Goal: Contribute content: Add original content to the website for others to see

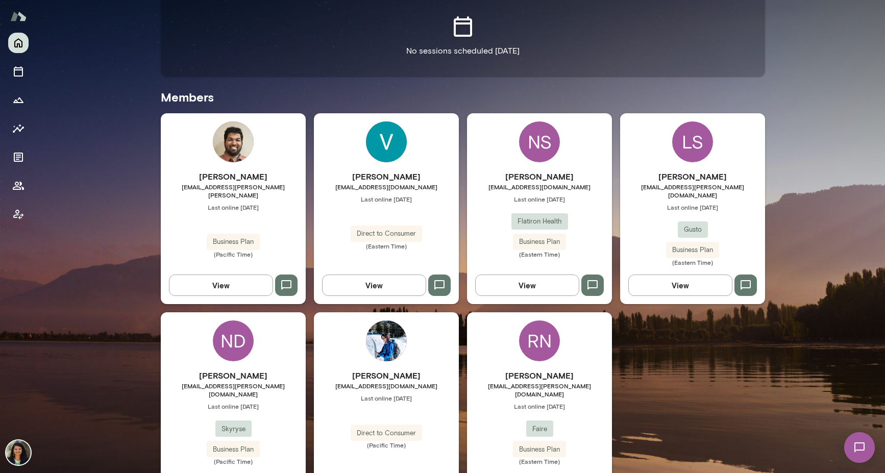
scroll to position [255, 0]
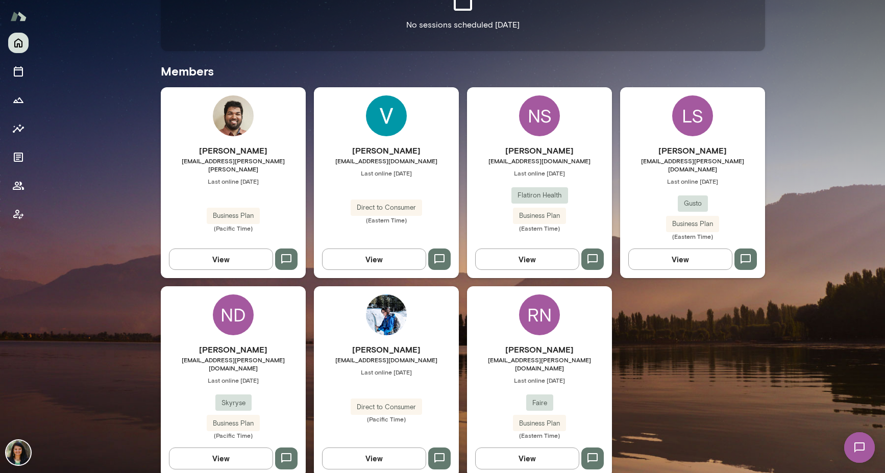
click at [509, 447] on button "View" at bounding box center [527, 457] width 104 height 21
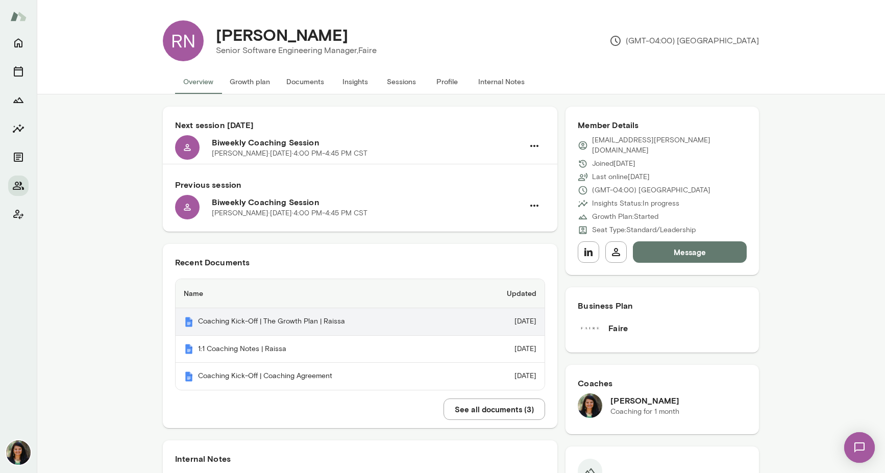
click at [336, 322] on th "Coaching Kick-Off | The Growth Plan | Raissa" at bounding box center [322, 322] width 293 height 28
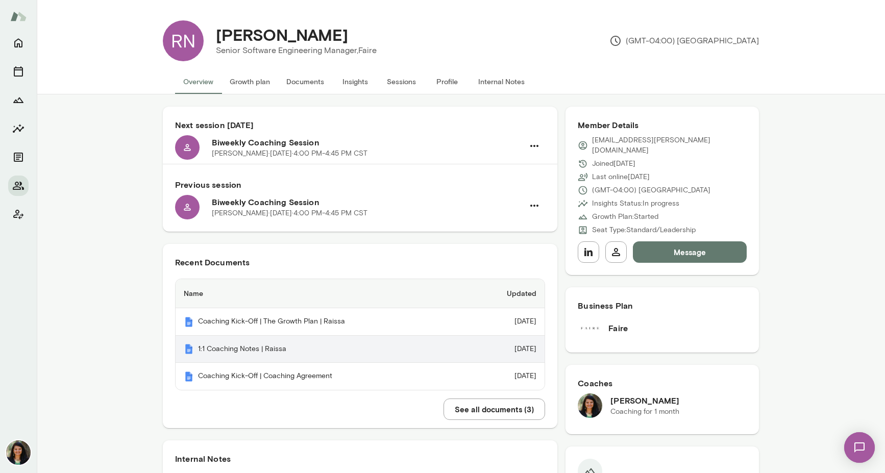
click at [233, 354] on th "1:1 Coaching Notes | Raissa" at bounding box center [322, 350] width 293 height 28
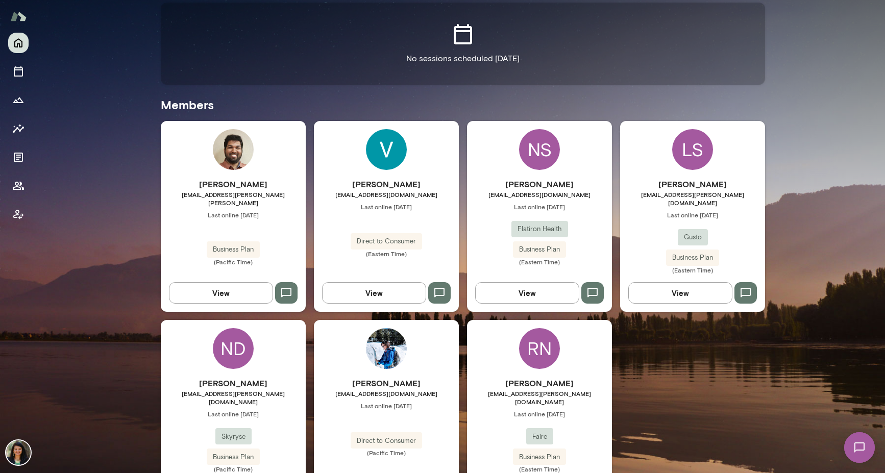
scroll to position [230, 0]
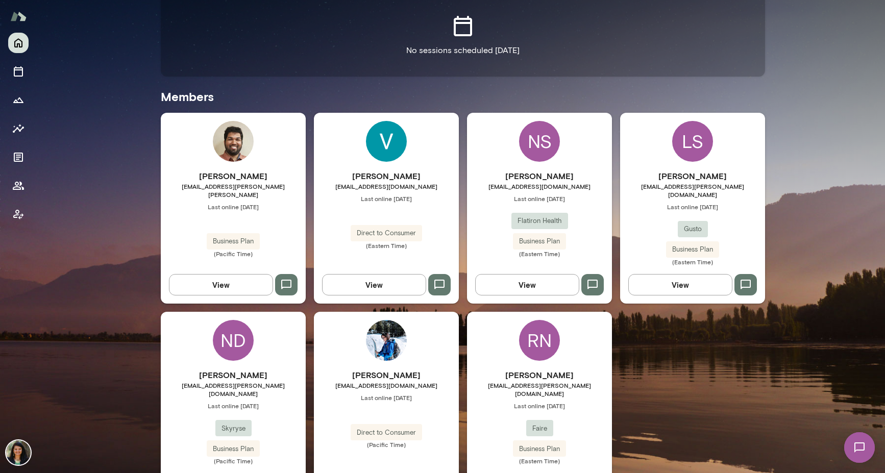
click at [528, 279] on button "View" at bounding box center [527, 284] width 104 height 21
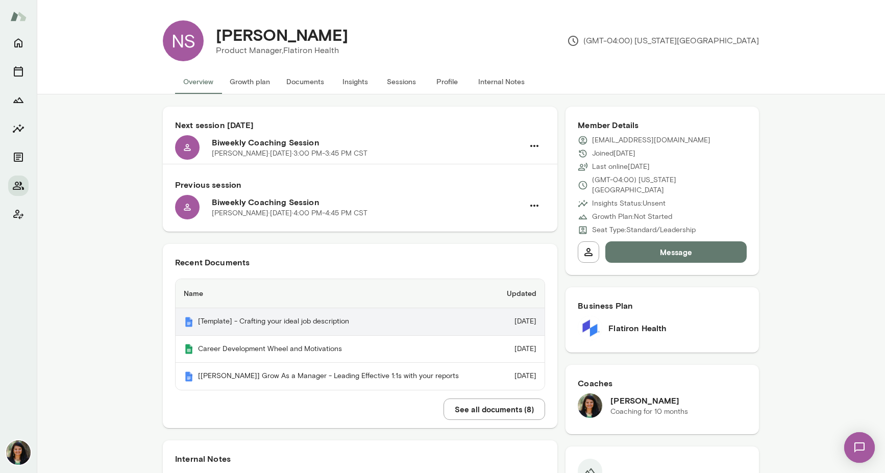
click at [331, 325] on th "[Template] - Crafting your ideal job description" at bounding box center [335, 322] width 319 height 28
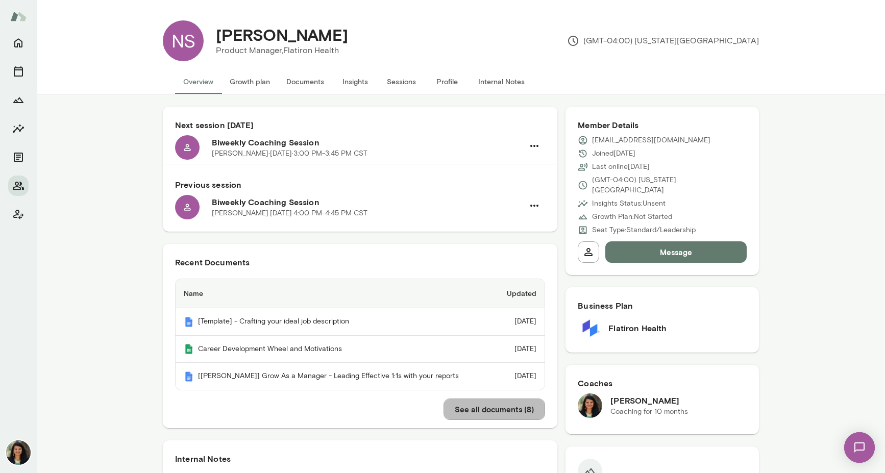
click at [463, 408] on button "See all documents ( 8 )" at bounding box center [494, 408] width 102 height 21
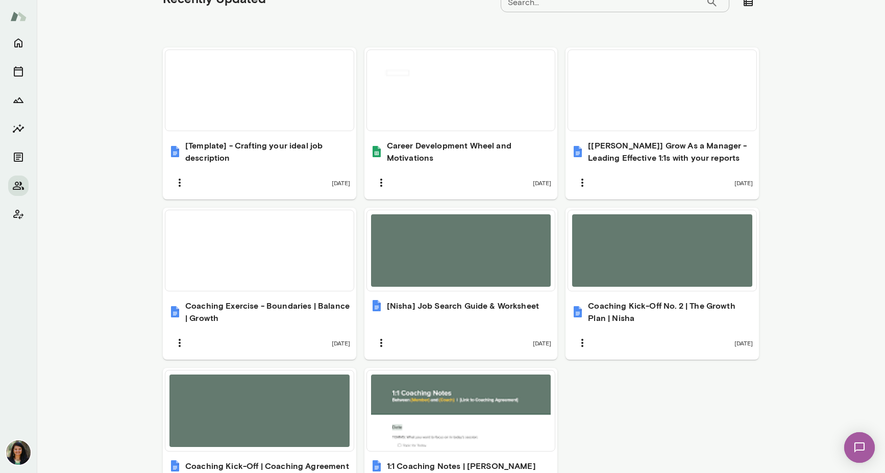
scroll to position [355, 0]
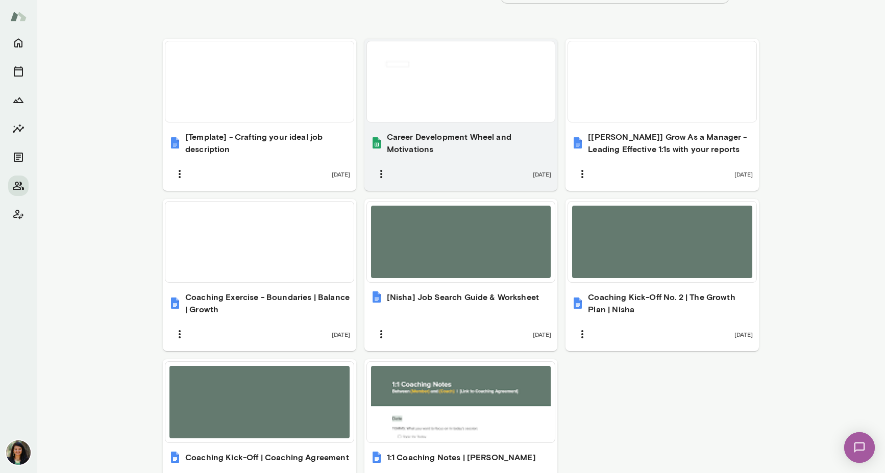
click at [483, 155] on div "Career Development Wheel and Motivations 19 days ago" at bounding box center [460, 157] width 193 height 66
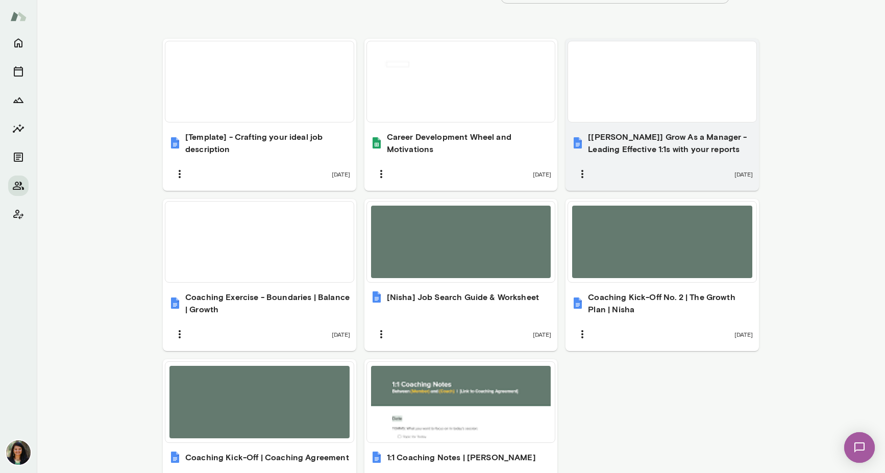
click at [659, 163] on div "19 days ago" at bounding box center [661, 173] width 181 height 21
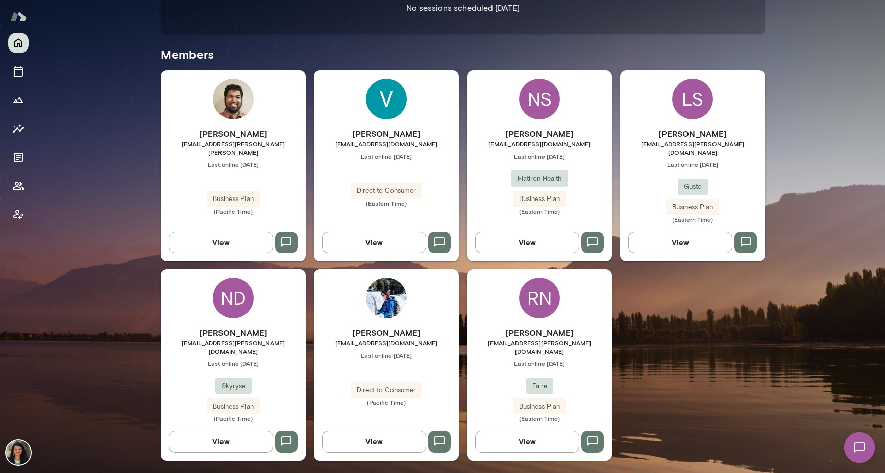
scroll to position [255, 0]
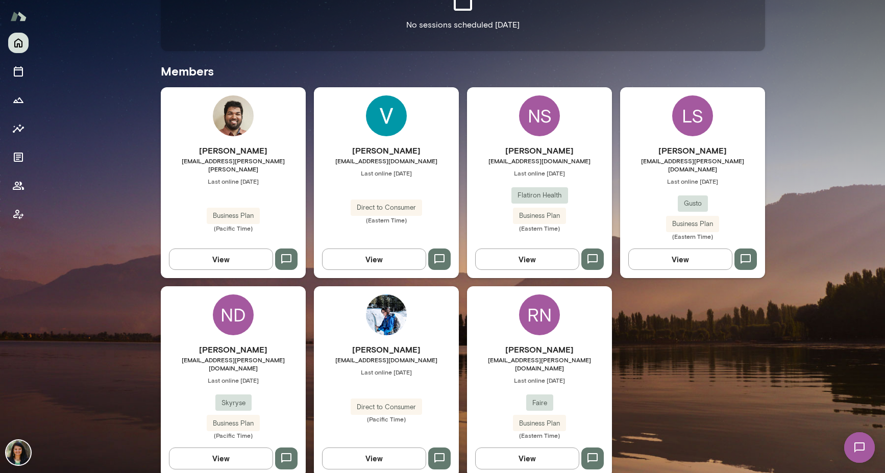
click at [218, 264] on div "Ashwin Hegde ashwin.hegde@noble.ai Last online July 4 Business Plan (Pacific Ti…" at bounding box center [233, 182] width 145 height 191
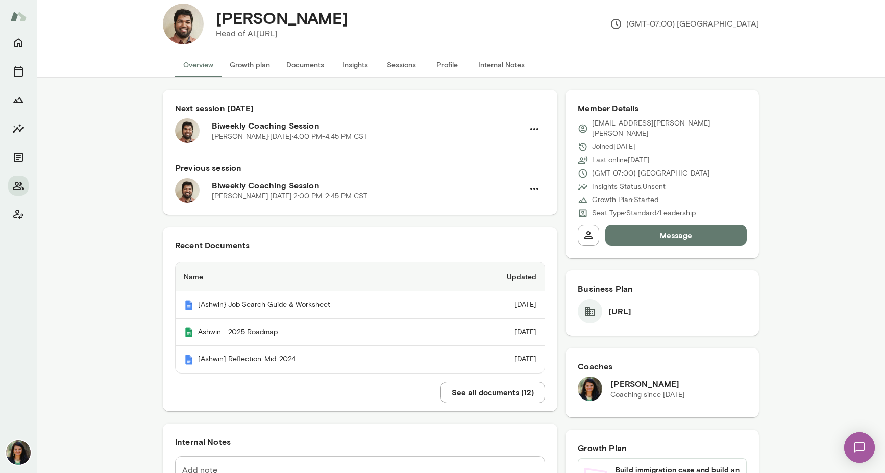
scroll to position [18, 0]
click at [474, 390] on button "See all documents ( 12 )" at bounding box center [492, 391] width 105 height 21
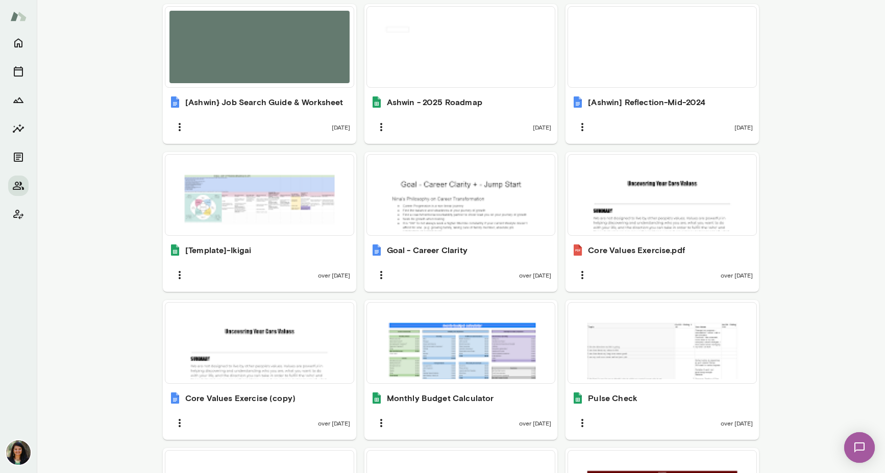
scroll to position [395, 0]
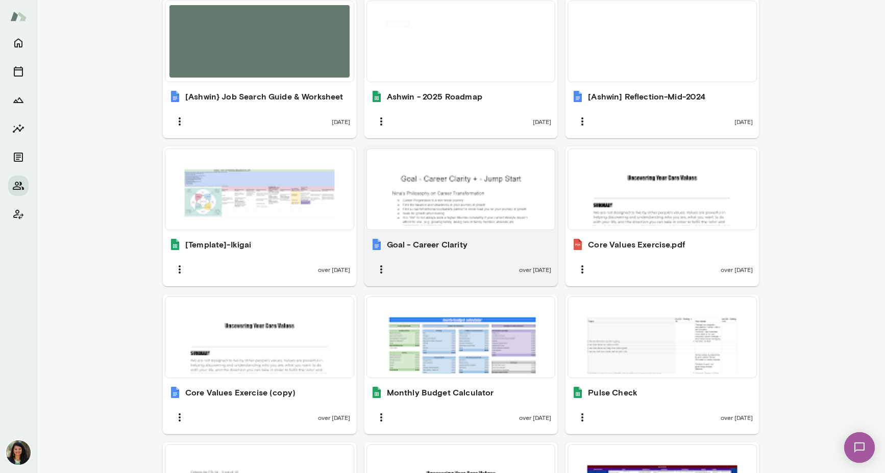
click at [479, 246] on div "Goal - Career Clarity" at bounding box center [460, 244] width 181 height 12
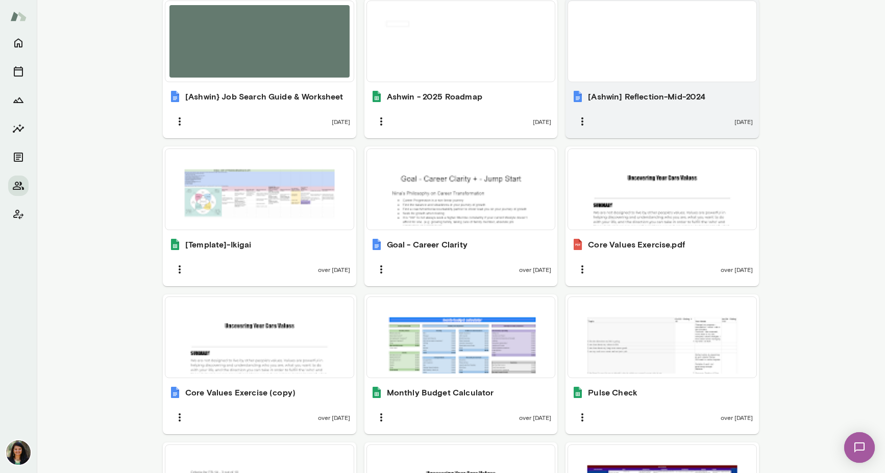
click at [648, 106] on div "[Ashwin] Reflection-Mid-2024 11 months ago" at bounding box center [661, 111] width 193 height 54
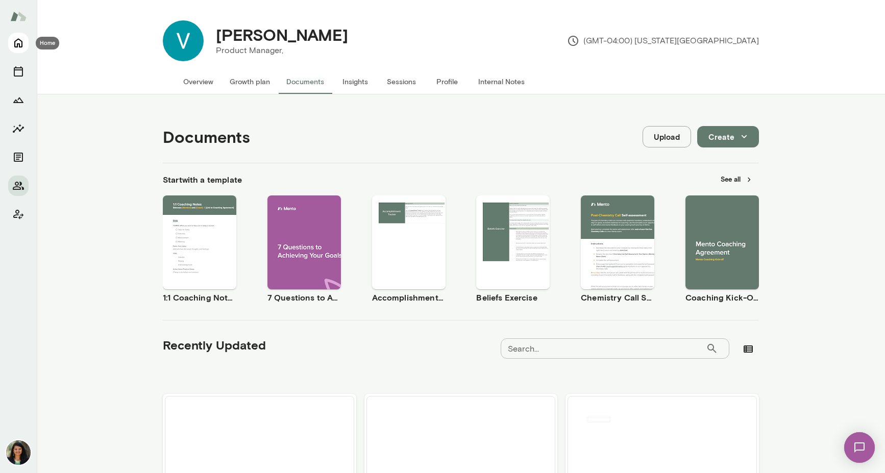
click at [15, 48] on icon "Home" at bounding box center [18, 43] width 12 height 12
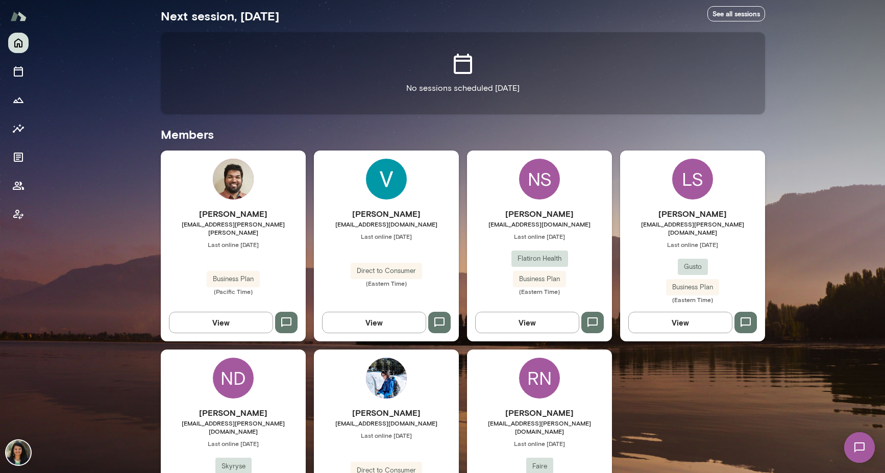
scroll to position [192, 0]
click at [671, 317] on button "View" at bounding box center [680, 321] width 104 height 21
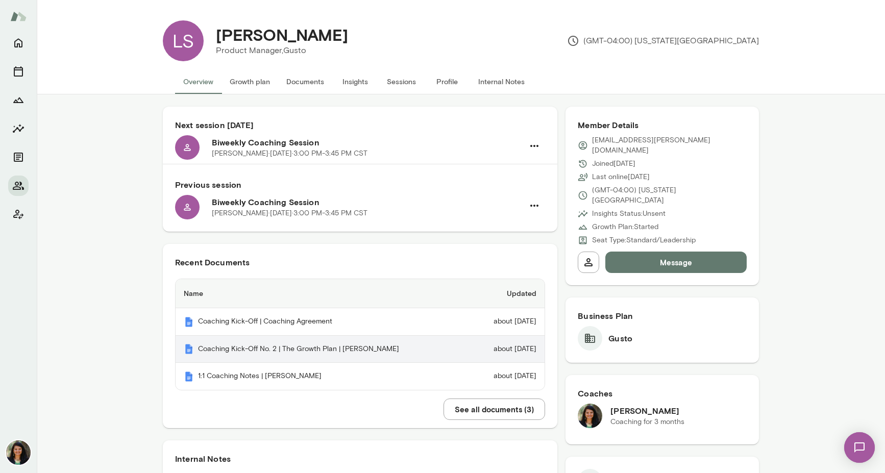
click at [271, 349] on th "Coaching Kick-Off No. 2 | The Growth Plan | Liz" at bounding box center [323, 350] width 294 height 28
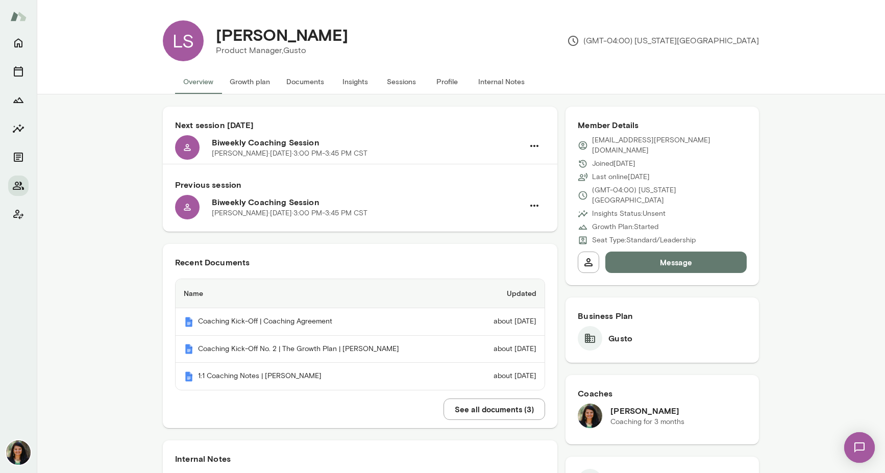
click at [472, 412] on button "See all documents ( 3 )" at bounding box center [494, 408] width 102 height 21
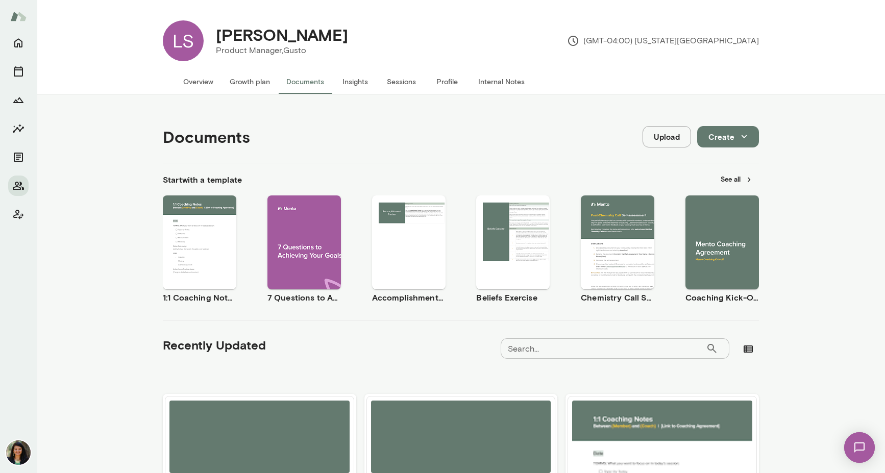
click at [729, 140] on button "Create" at bounding box center [728, 136] width 62 height 21
click at [732, 161] on li "Document" at bounding box center [738, 161] width 79 height 18
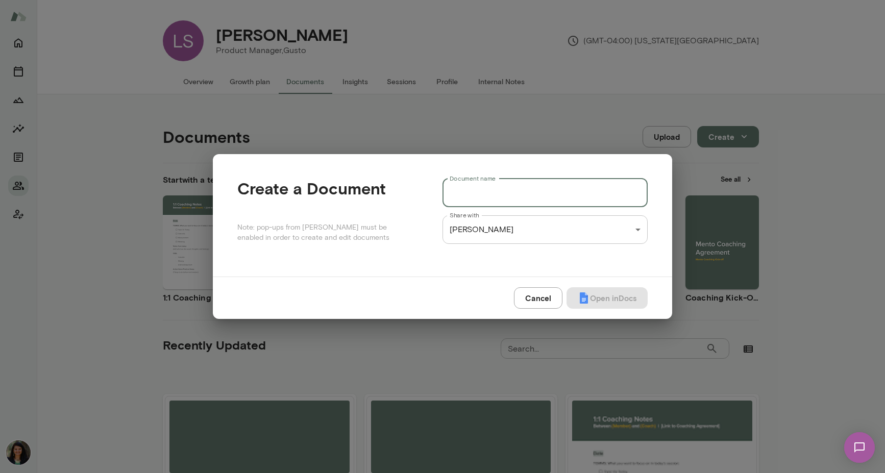
click at [467, 198] on input "Document name" at bounding box center [544, 193] width 205 height 29
paste input "**********"
click at [460, 192] on input "**********" at bounding box center [544, 193] width 205 height 29
type input "**********"
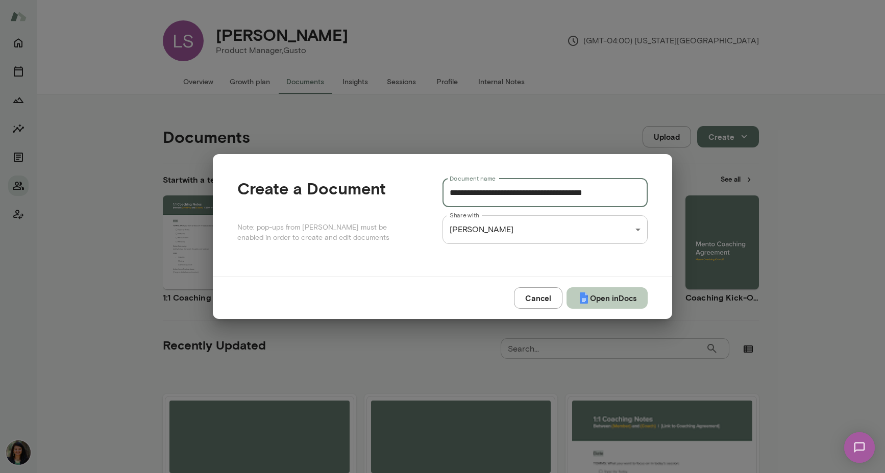
click at [583, 295] on img "submit" at bounding box center [584, 298] width 12 height 12
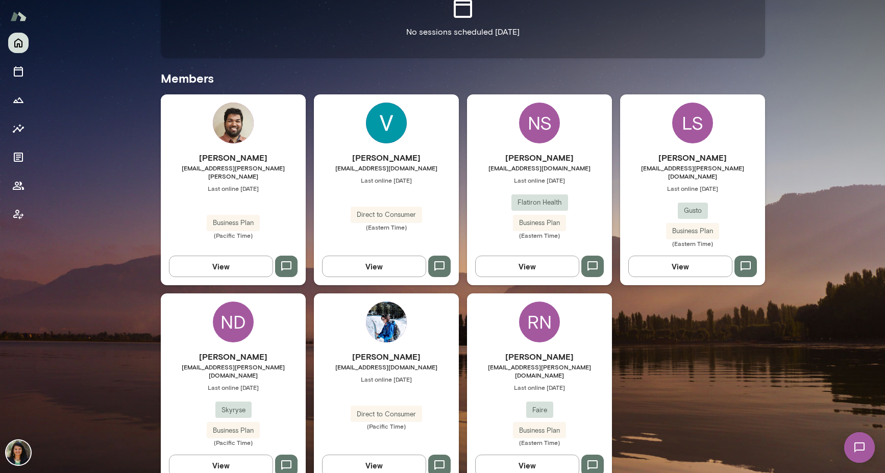
scroll to position [255, 0]
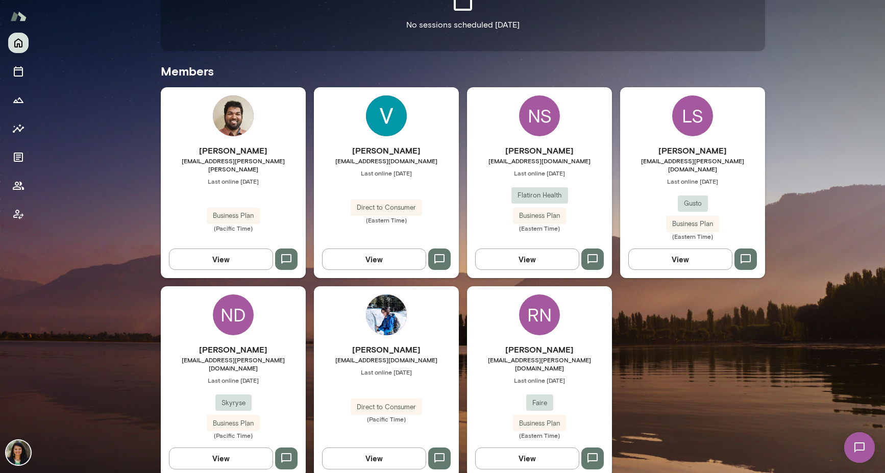
click at [228, 447] on button "View" at bounding box center [221, 457] width 104 height 21
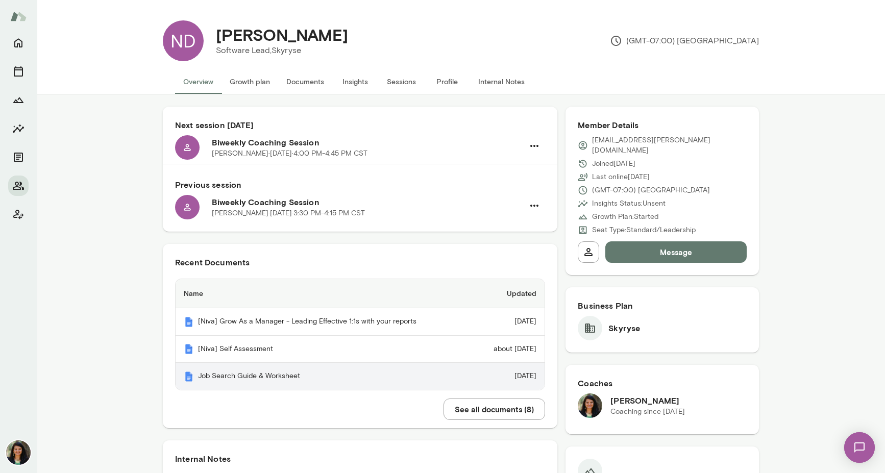
click at [376, 377] on th "Job Search Guide & Worksheet" at bounding box center [325, 376] width 298 height 27
click at [473, 376] on td "7 months ago" at bounding box center [508, 376] width 71 height 27
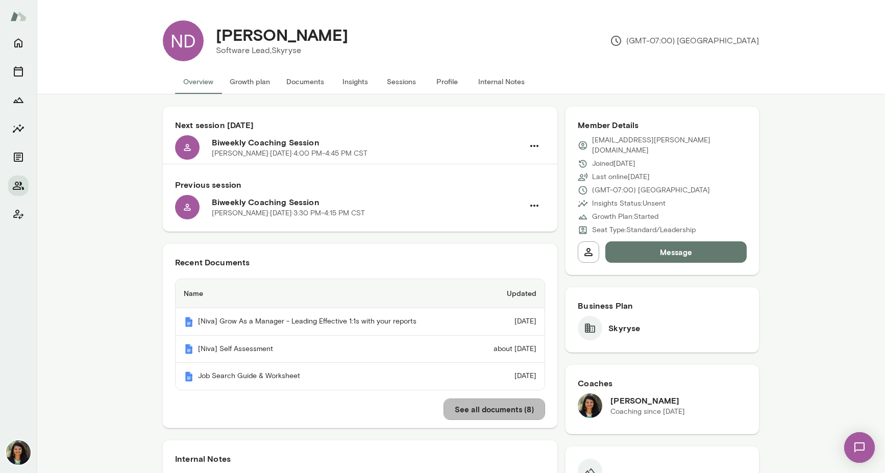
click at [504, 403] on button "See all documents ( 8 )" at bounding box center [494, 408] width 102 height 21
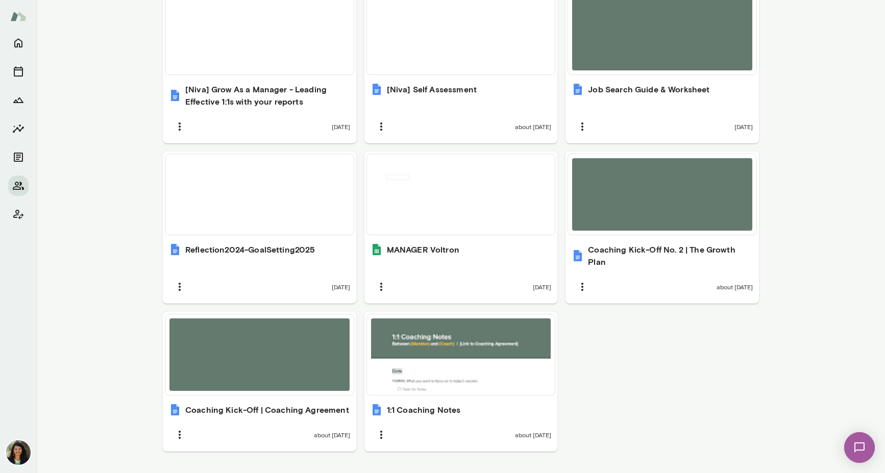
scroll to position [405, 0]
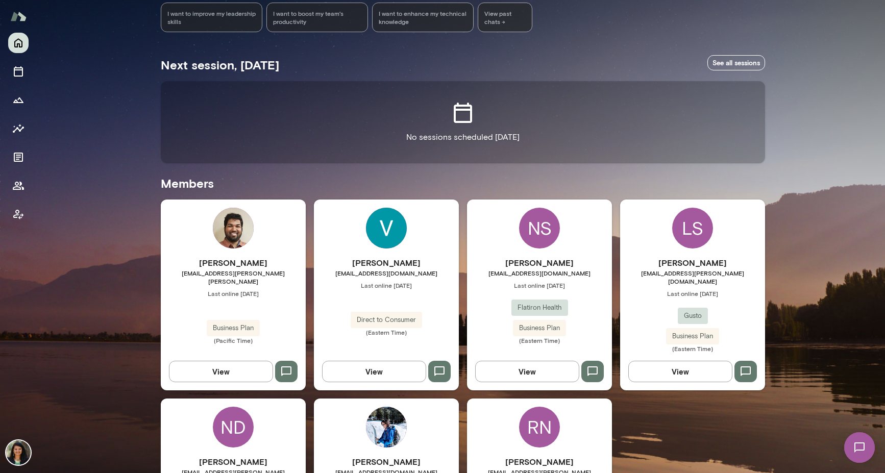
scroll to position [184, 0]
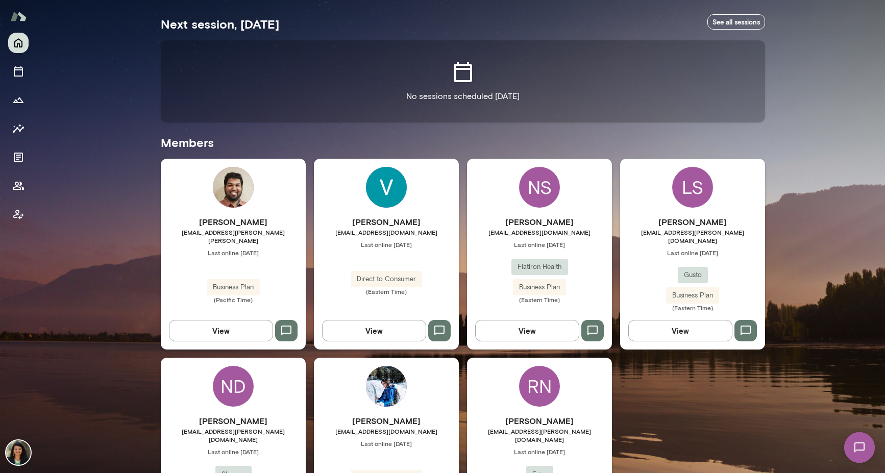
click at [694, 324] on button "View" at bounding box center [680, 330] width 104 height 21
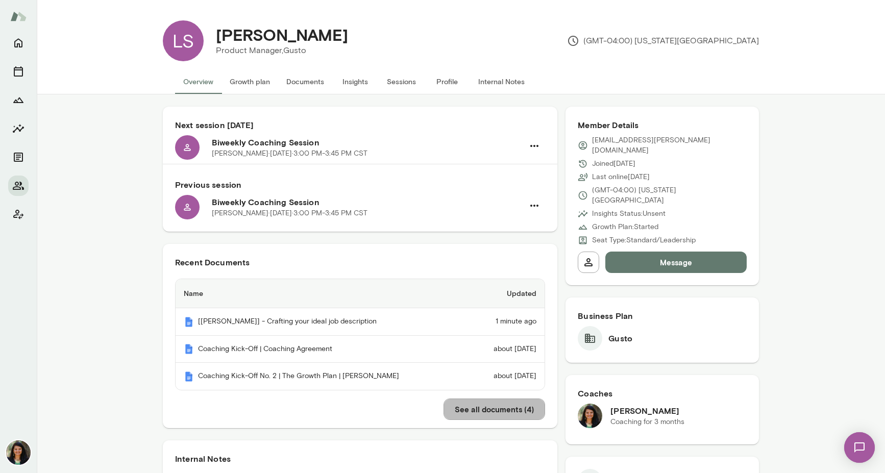
click at [472, 415] on button "See all documents ( 4 )" at bounding box center [494, 408] width 102 height 21
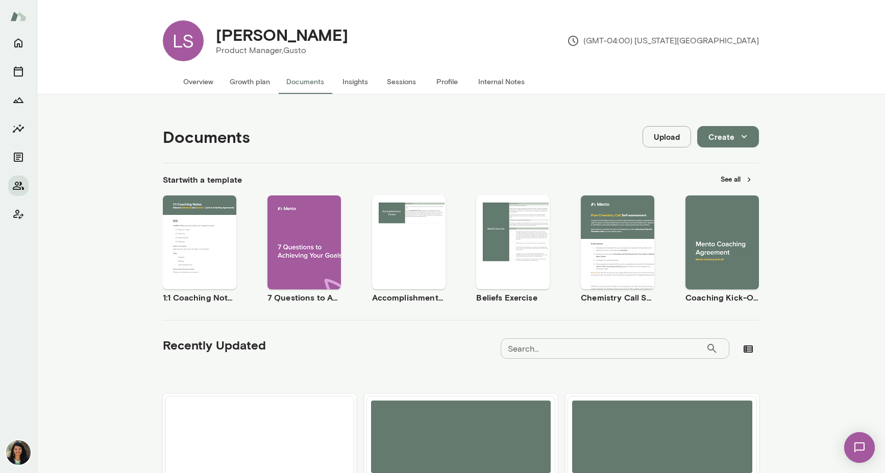
click at [724, 139] on button "Create" at bounding box center [728, 136] width 62 height 21
click at [730, 162] on li "Document" at bounding box center [738, 161] width 79 height 18
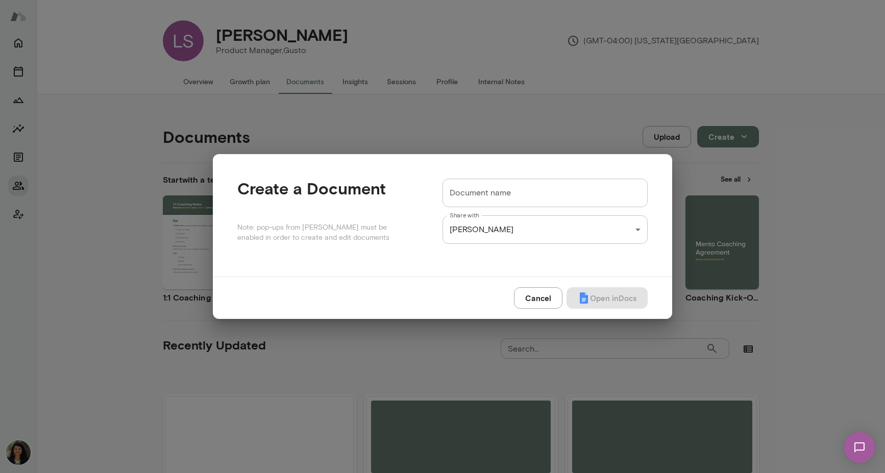
click at [480, 188] on input "Document name" at bounding box center [544, 193] width 205 height 29
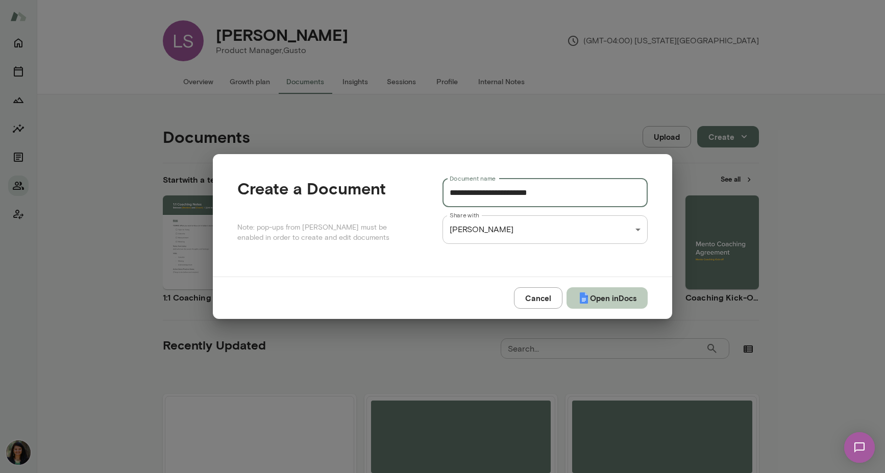
type input "**********"
click at [607, 291] on button "Open in Docs" at bounding box center [606, 297] width 81 height 21
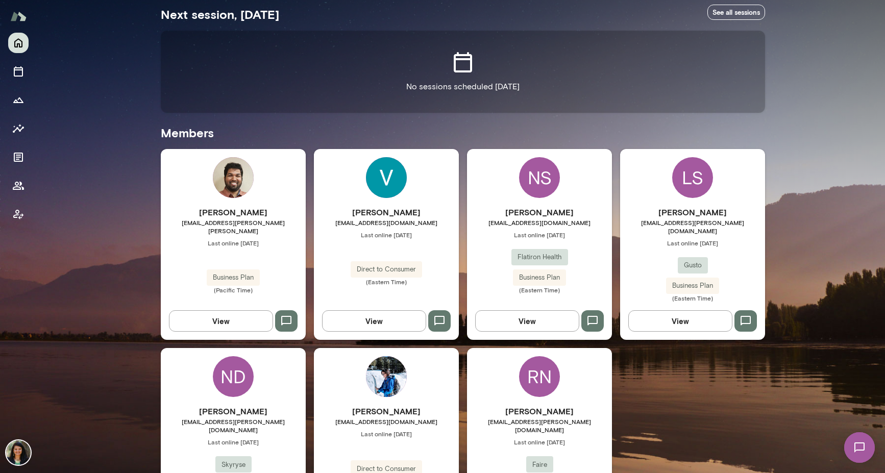
scroll to position [255, 0]
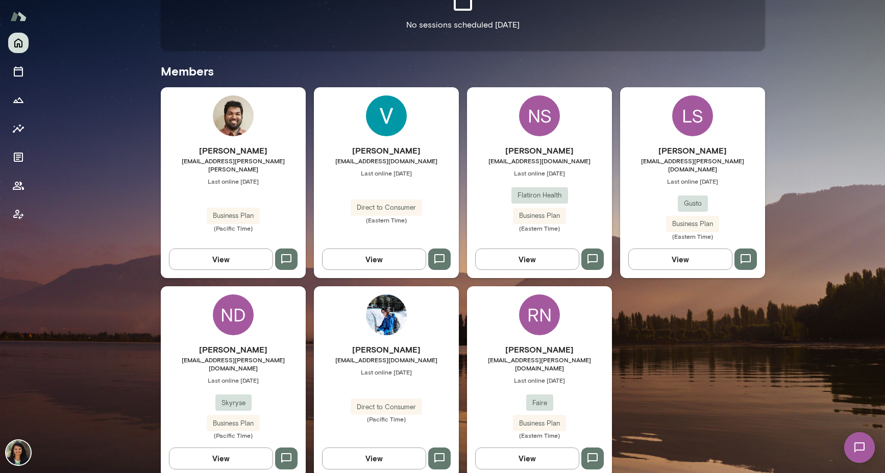
click at [379, 447] on button "View" at bounding box center [374, 457] width 104 height 21
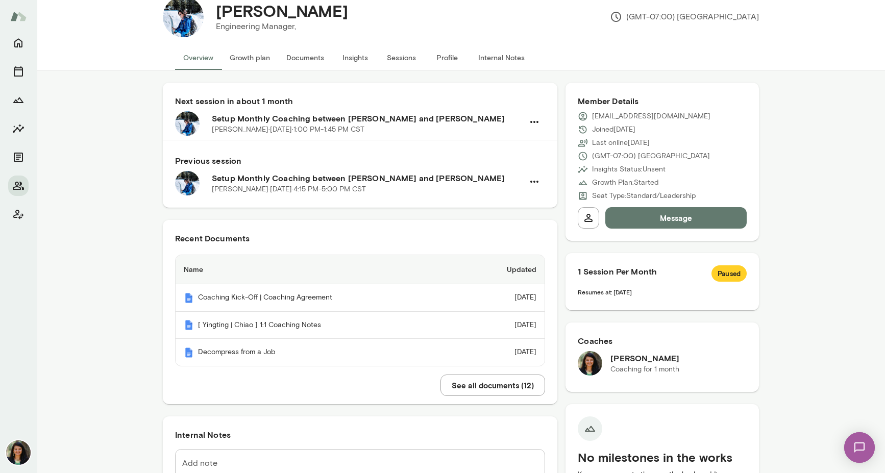
scroll to position [25, 0]
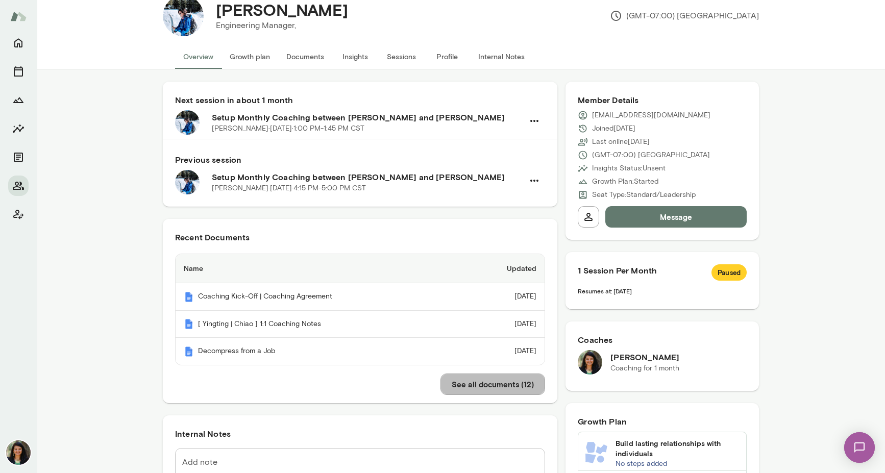
click at [472, 387] on button "See all documents ( 12 )" at bounding box center [492, 383] width 105 height 21
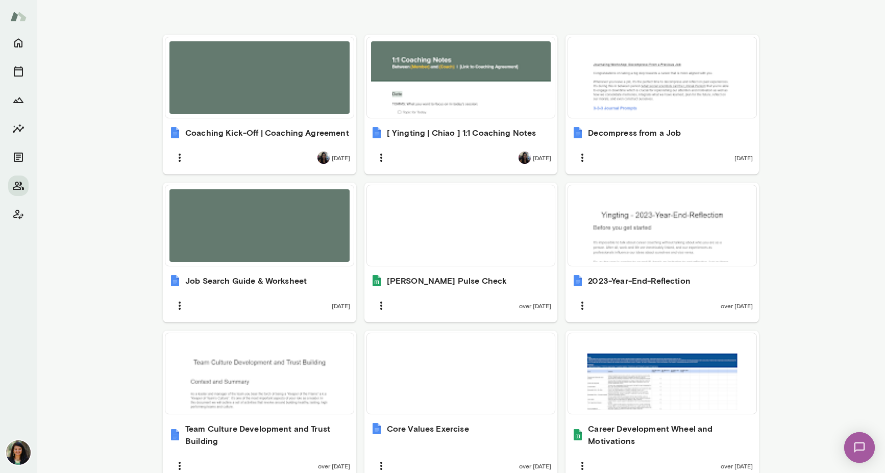
scroll to position [364, 0]
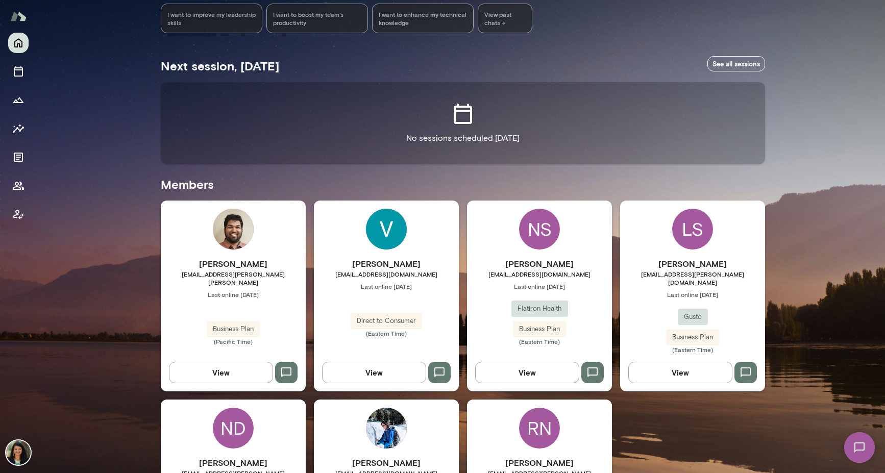
scroll to position [255, 0]
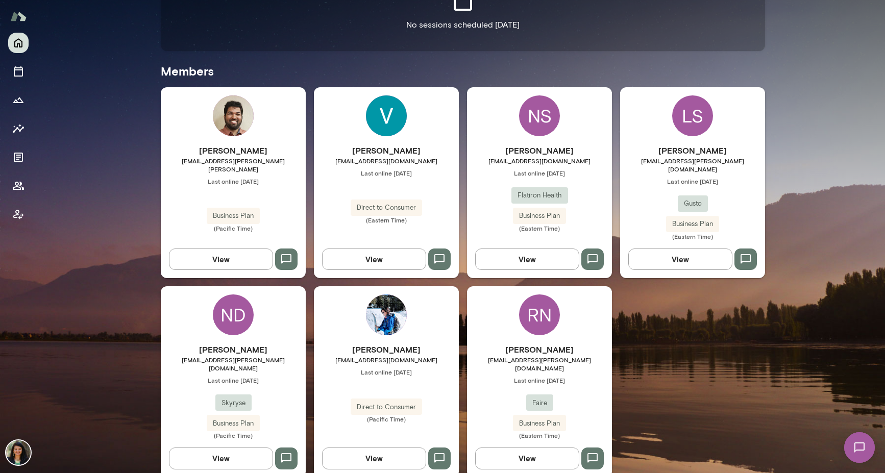
click at [673, 253] on button "View" at bounding box center [680, 258] width 104 height 21
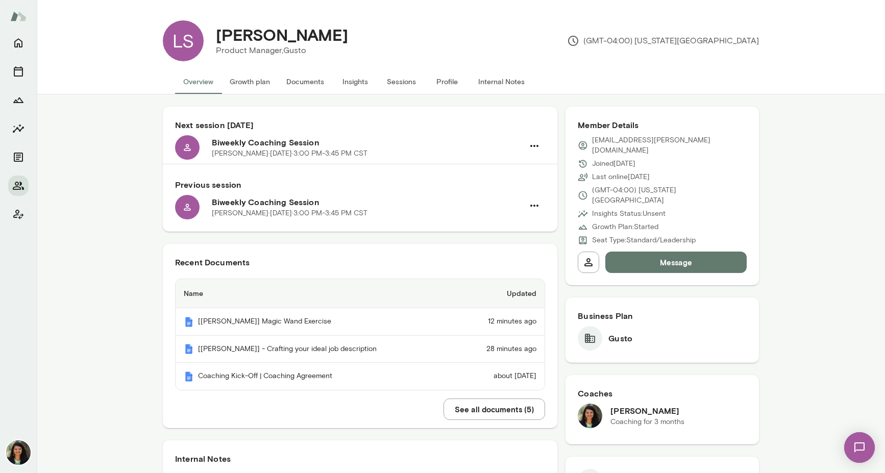
click at [481, 418] on button "See all documents ( 5 )" at bounding box center [494, 408] width 102 height 21
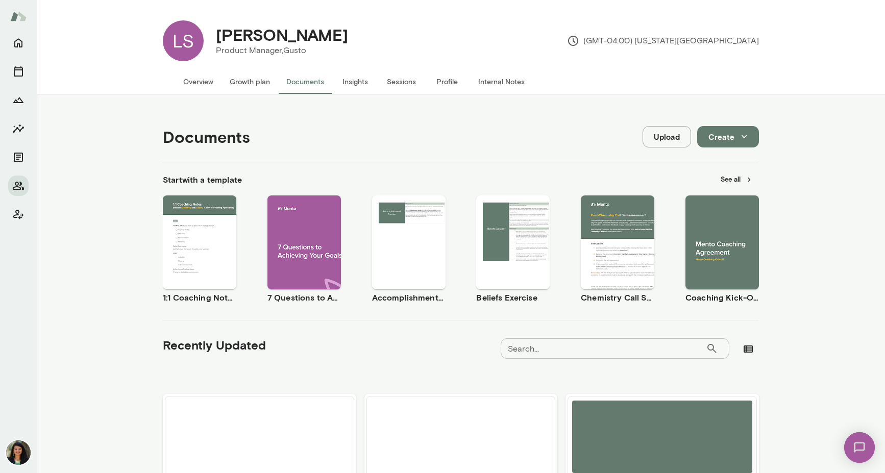
click at [724, 142] on button "Create" at bounding box center [728, 136] width 62 height 21
click at [722, 160] on li "Document" at bounding box center [738, 161] width 79 height 18
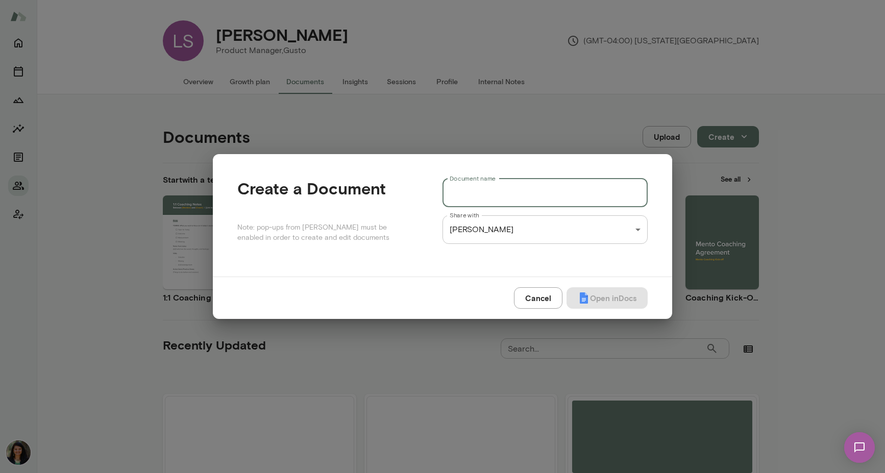
click at [456, 187] on input "Document name" at bounding box center [544, 193] width 205 height 29
type input "**********"
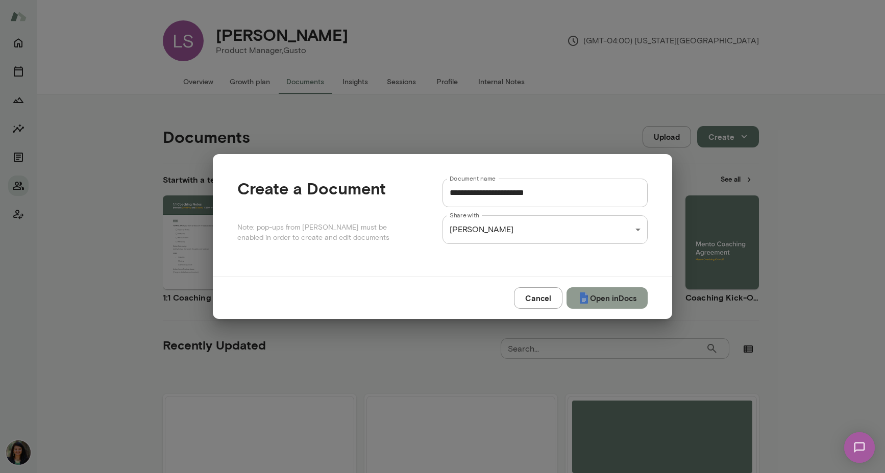
click at [609, 296] on button "Open in Docs" at bounding box center [606, 297] width 81 height 21
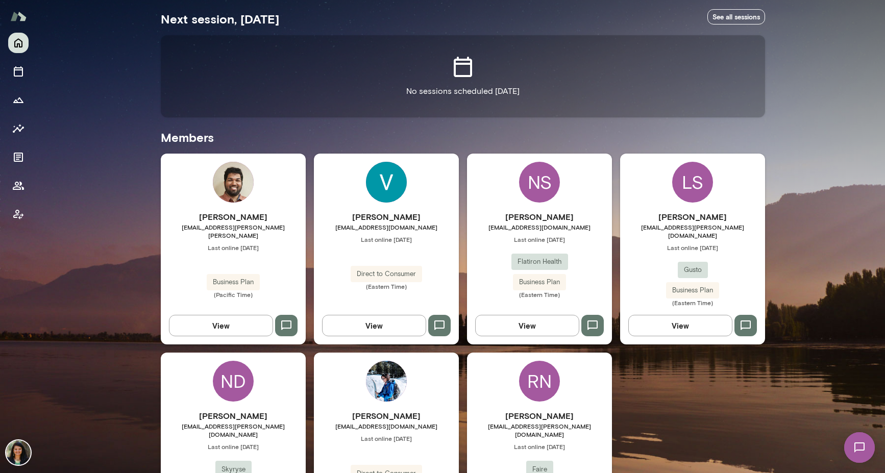
scroll to position [217, 0]
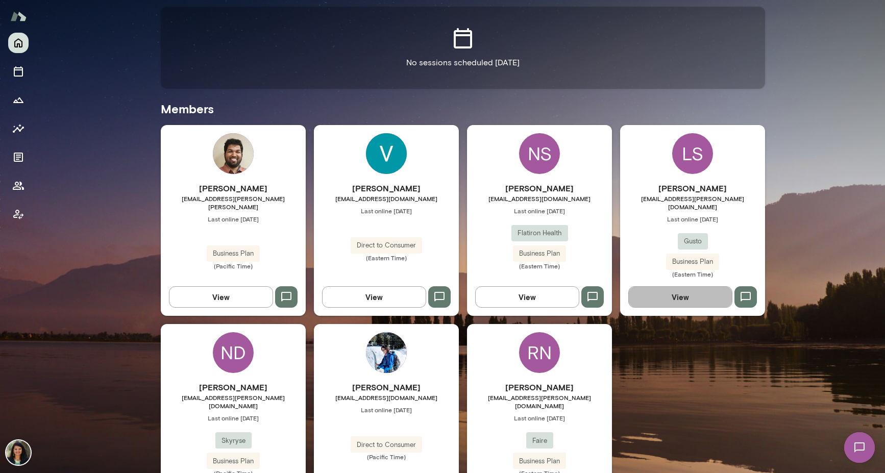
click at [704, 286] on button "View" at bounding box center [680, 296] width 104 height 21
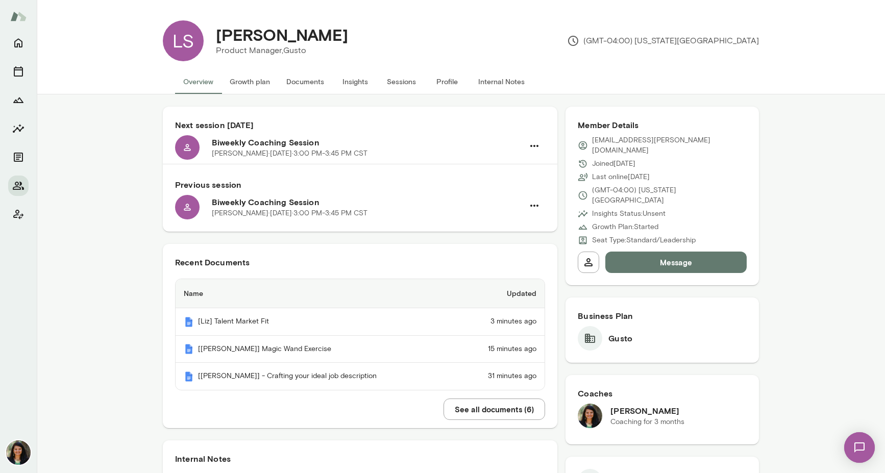
click at [293, 81] on button "Documents" at bounding box center [305, 81] width 54 height 24
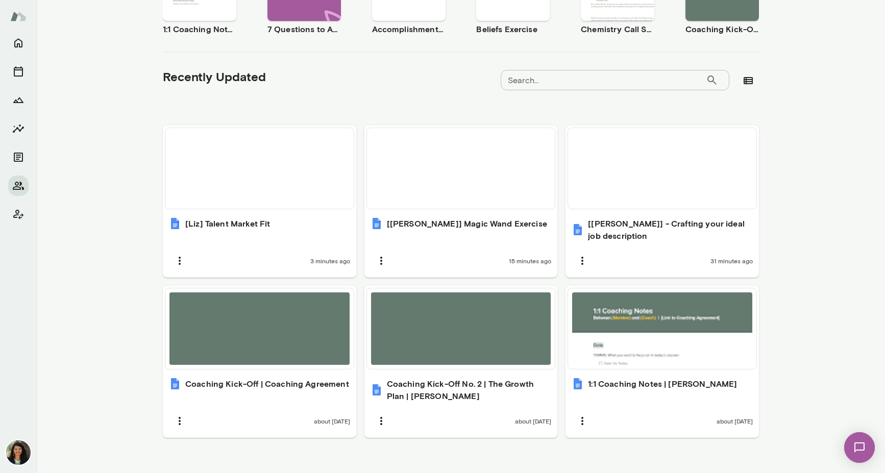
scroll to position [270, 0]
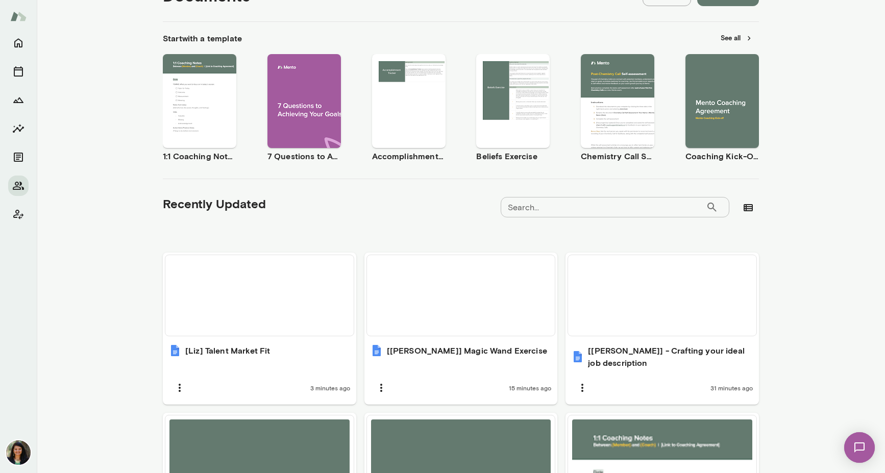
click at [733, 35] on button "See all" at bounding box center [736, 38] width 44 height 16
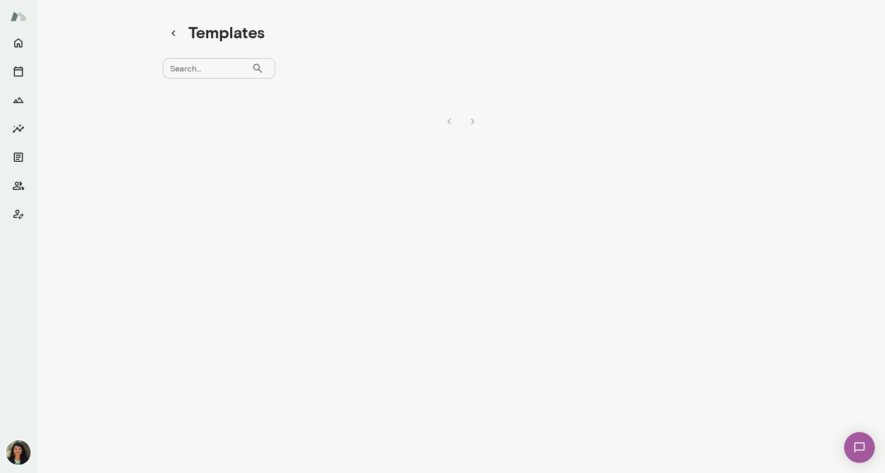
scroll to position [8, 0]
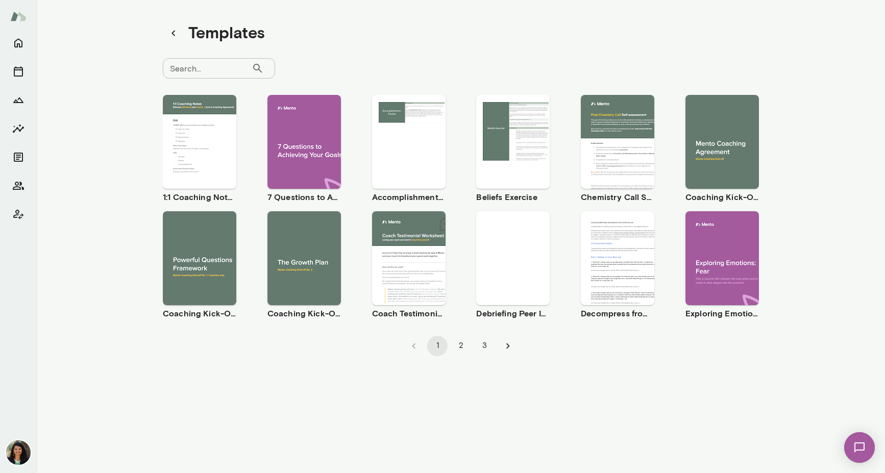
click at [463, 348] on button "2" at bounding box center [461, 346] width 20 height 20
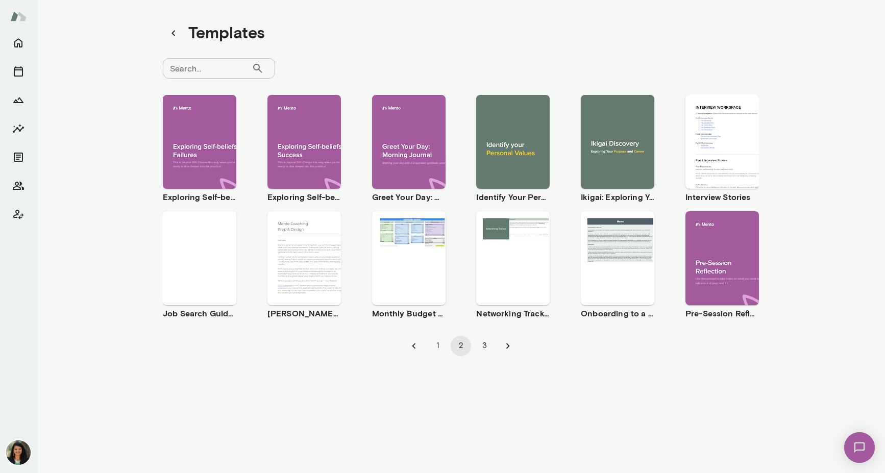
click at [186, 289] on div "Use template Preview" at bounding box center [199, 258] width 73 height 94
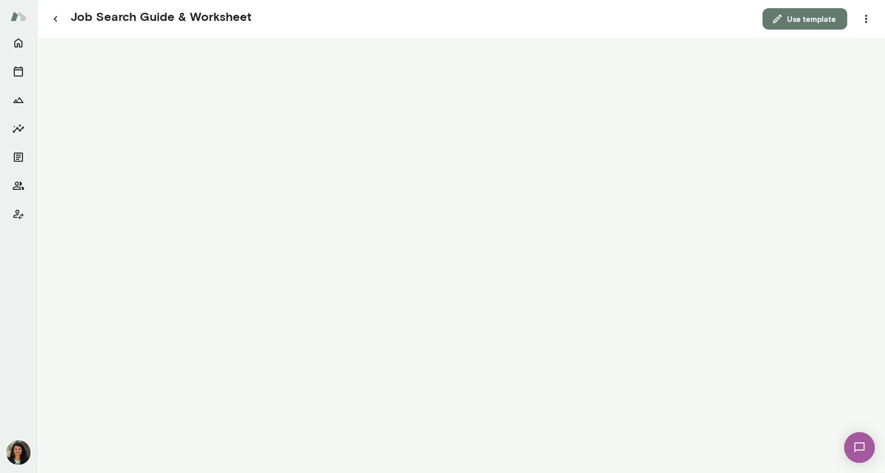
click at [800, 17] on button "Use template" at bounding box center [804, 18] width 85 height 21
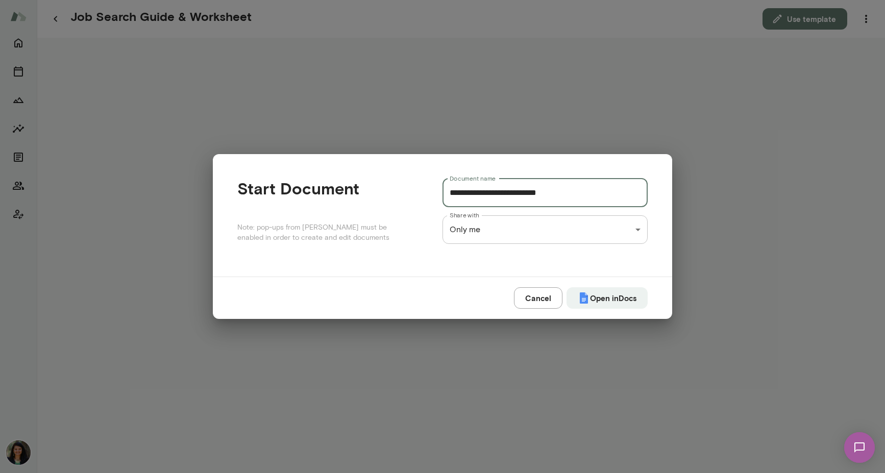
click at [451, 196] on input "**********" at bounding box center [544, 193] width 205 height 29
type input "**********"
click at [487, 0] on div "**********" at bounding box center [442, 0] width 885 height 0
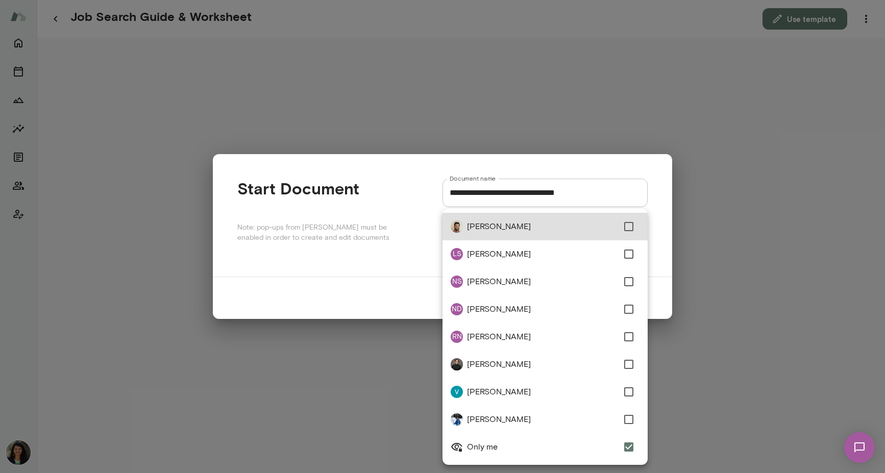
type input "**********"
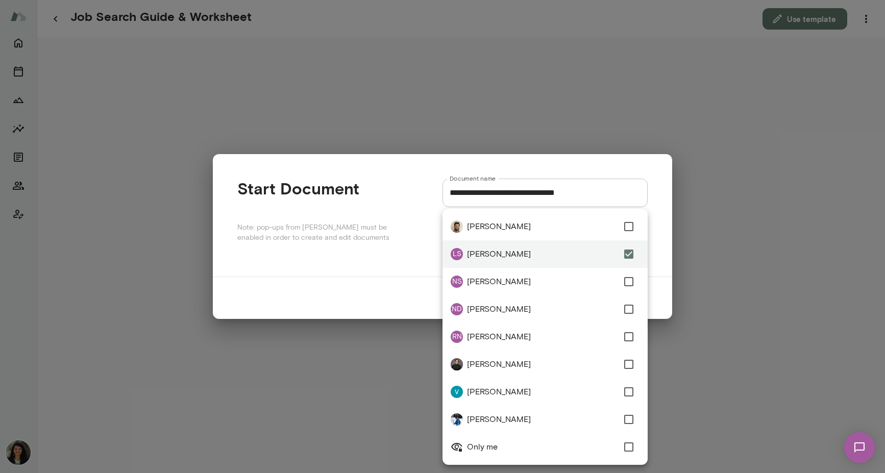
click at [692, 259] on div at bounding box center [442, 236] width 885 height 473
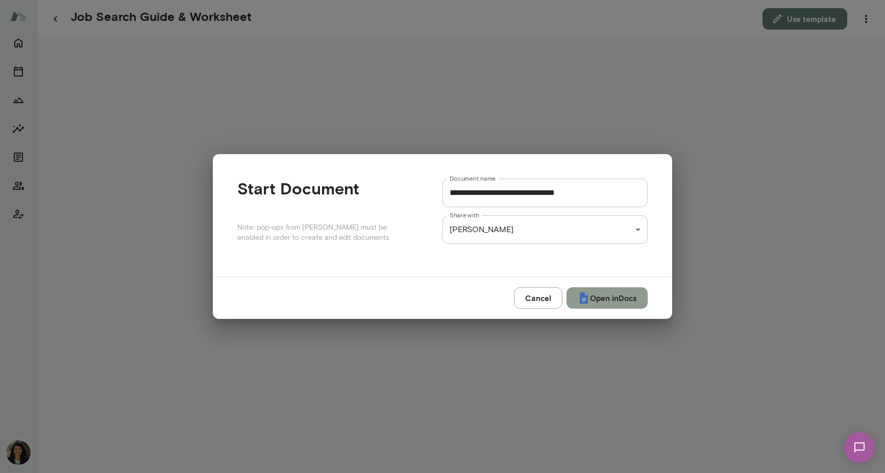
click at [606, 302] on button "Open in Docs" at bounding box center [606, 297] width 81 height 21
type input "**********"
